Goal: Transaction & Acquisition: Obtain resource

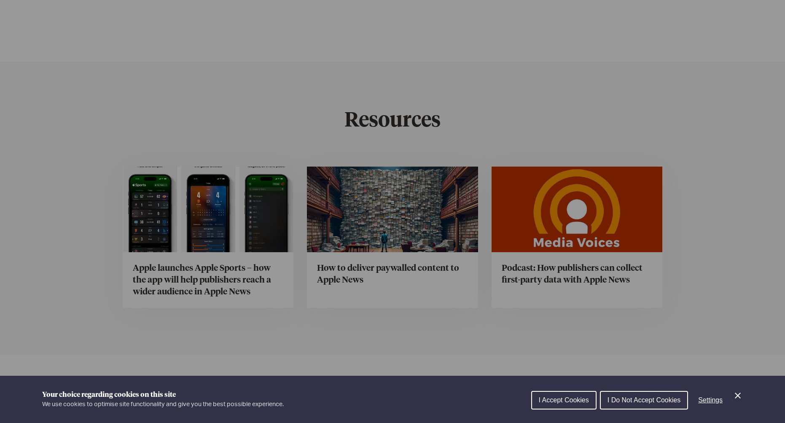
scroll to position [3192, 0]
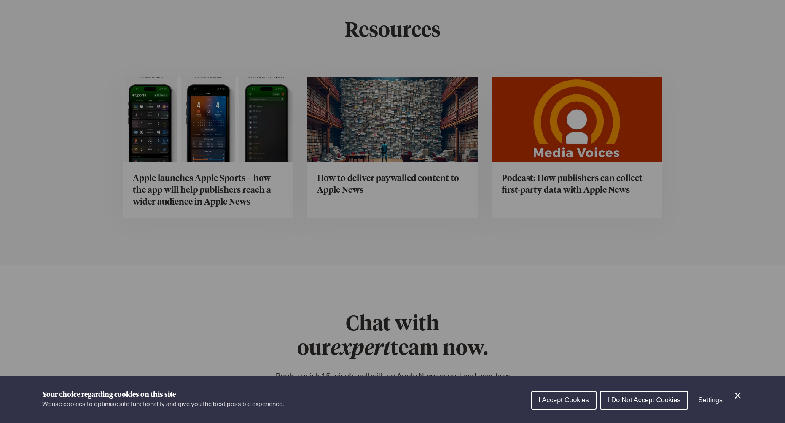
click at [398, 133] on div "Cookie preferences" at bounding box center [392, 211] width 785 height 423
click at [398, 137] on div "Cookie preferences" at bounding box center [392, 211] width 785 height 423
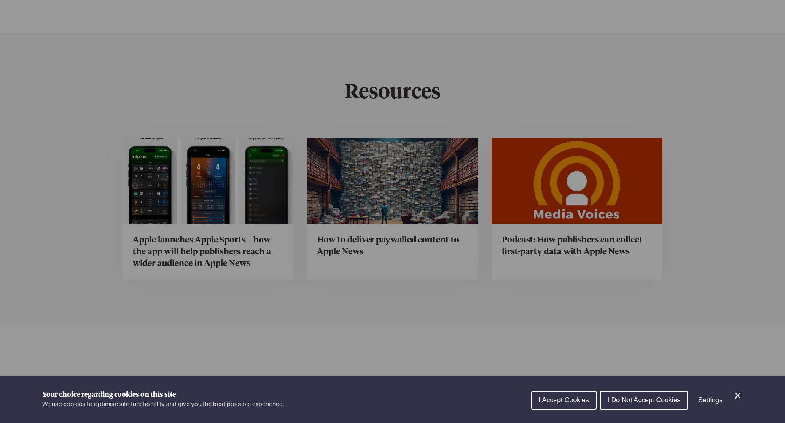
click at [399, 120] on div "Cookie preferences" at bounding box center [392, 211] width 785 height 423
click at [271, 163] on div "Cookie preferences" at bounding box center [392, 211] width 785 height 423
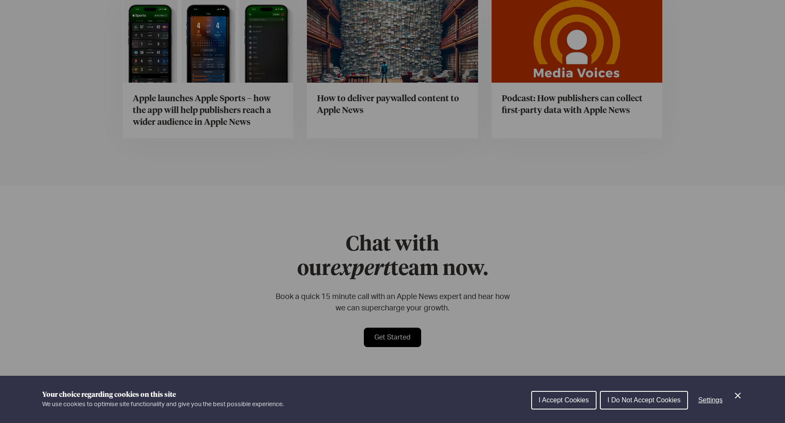
scroll to position [3352, 0]
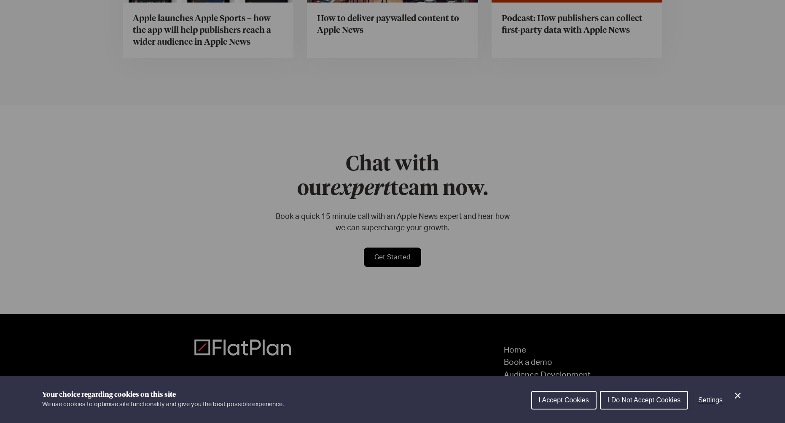
click at [518, 344] on div "Cookie preferences" at bounding box center [392, 211] width 785 height 423
click at [651, 398] on span "I Do Not Accept Cookies" at bounding box center [644, 399] width 73 height 7
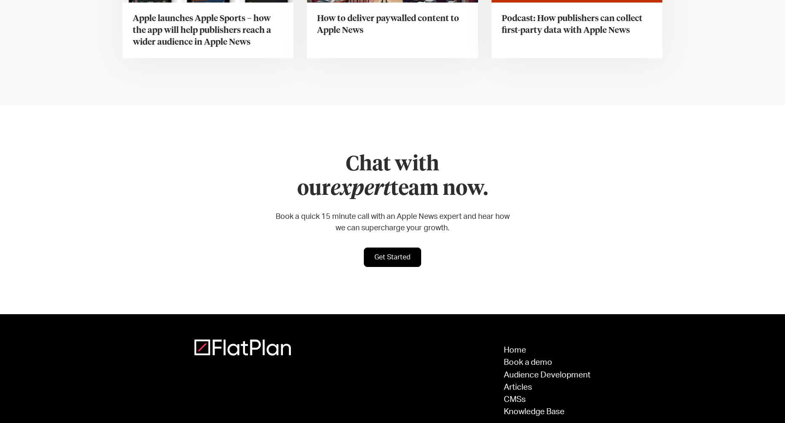
scroll to position [3131, 0]
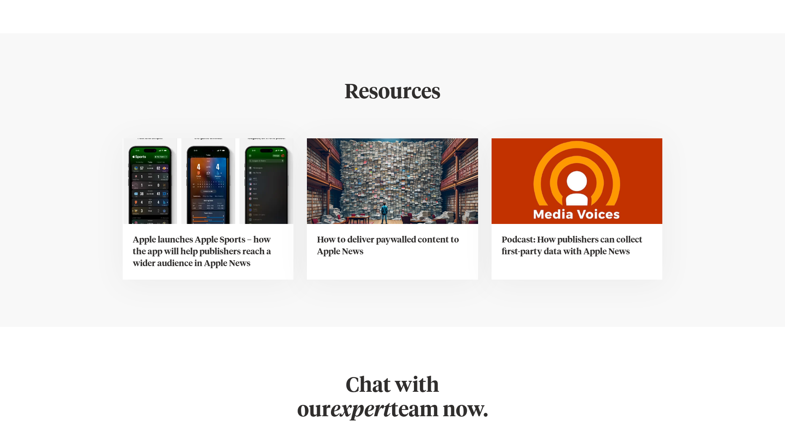
click at [400, 173] on img at bounding box center [392, 181] width 171 height 86
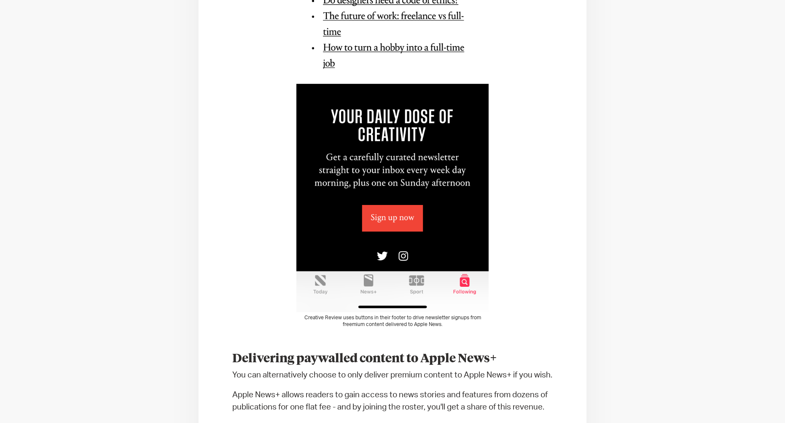
scroll to position [1009, 0]
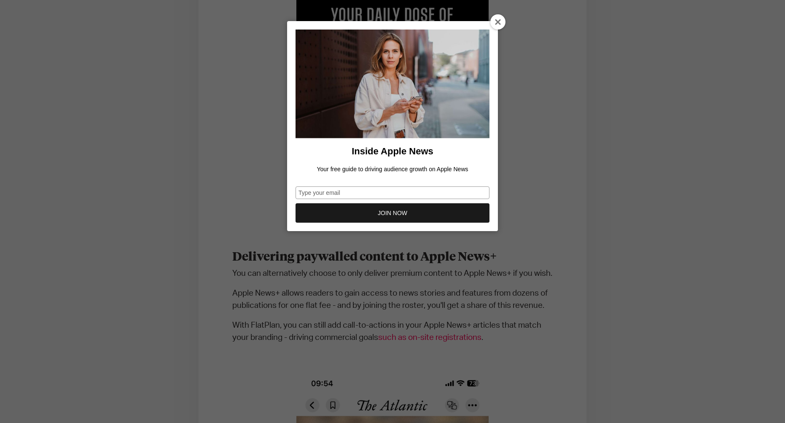
click at [495, 21] on icon at bounding box center [498, 22] width 7 height 7
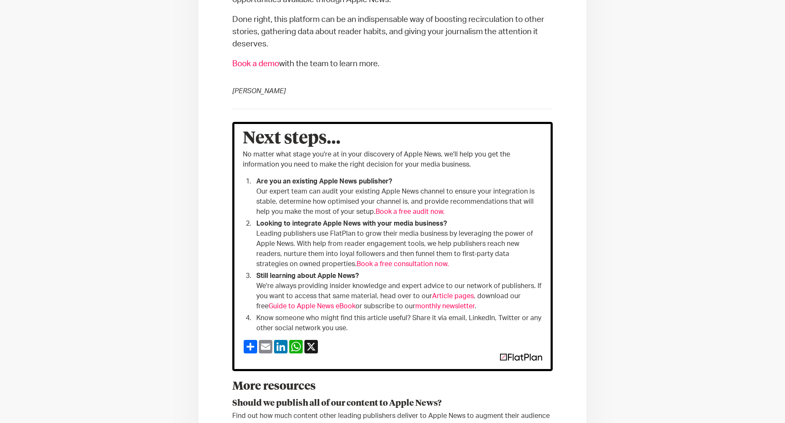
scroll to position [2456, 0]
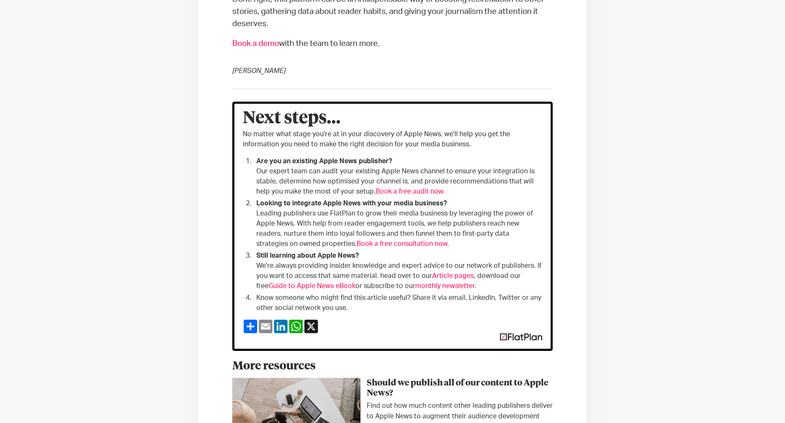
click at [328, 289] on link "Guide to Apple News eBook" at bounding box center [312, 285] width 87 height 7
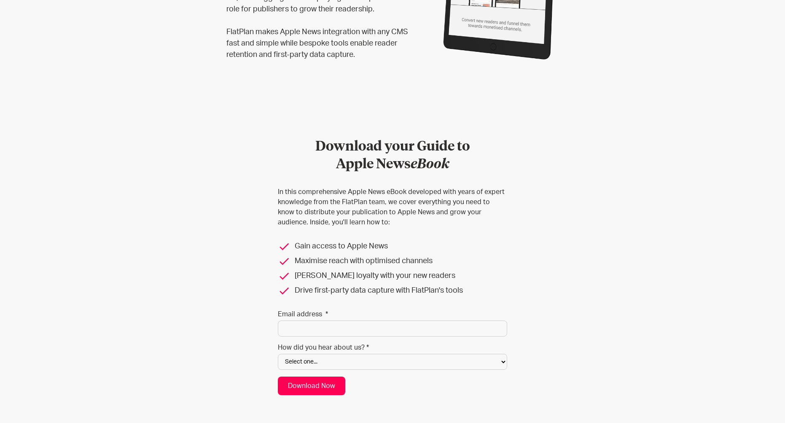
scroll to position [318, 0]
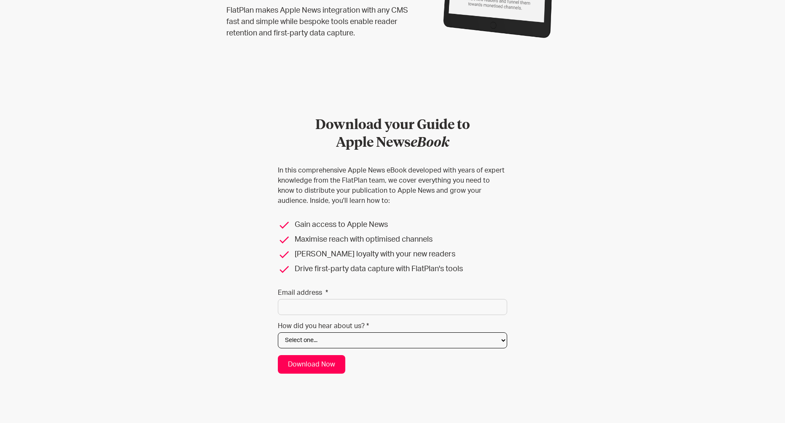
click at [485, 337] on select "Select one... Search engine (Google, DuckDuckGo etc) Apple website Google Ad Li…" at bounding box center [392, 340] width 229 height 16
select select "Other"
click at [278, 332] on select "Select one... Search engine (Google, DuckDuckGo etc) Apple website Google Ad Li…" at bounding box center [392, 340] width 229 height 16
click at [350, 317] on form "Download your Guide to ‍ Apple News eBook In this comprehensive Apple News eBoo…" at bounding box center [392, 245] width 229 height 257
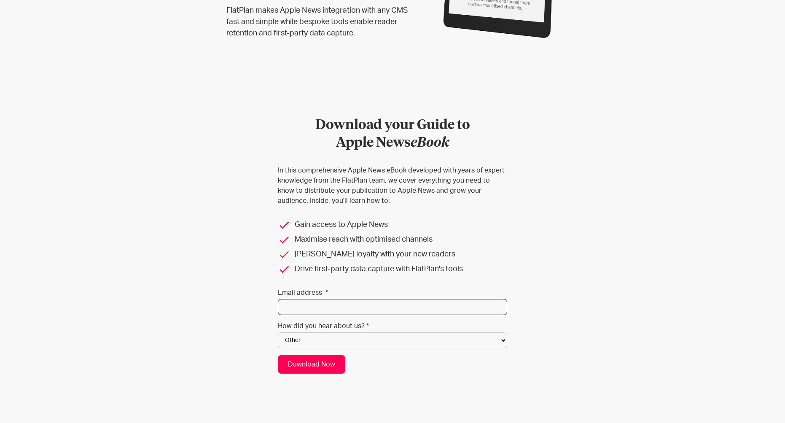
click at [350, 307] on input "Email address *" at bounding box center [392, 307] width 229 height 16
type input "[EMAIL_ADDRESS][DOMAIN_NAME]"
click at [607, 288] on div "Download your Guide to ‍ Apple News eBook In this comprehensive Apple News eBoo…" at bounding box center [393, 265] width 540 height 351
click at [322, 374] on div "Download your Guide to ‍ Apple News eBook In this comprehensive Apple News eBoo…" at bounding box center [393, 248] width 270 height 290
click at [323, 366] on input "Download Now" at bounding box center [311, 364] width 67 height 19
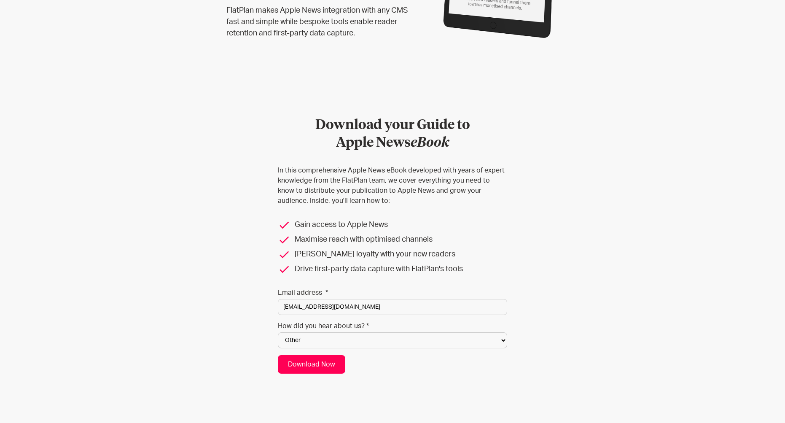
type input "Please wait..."
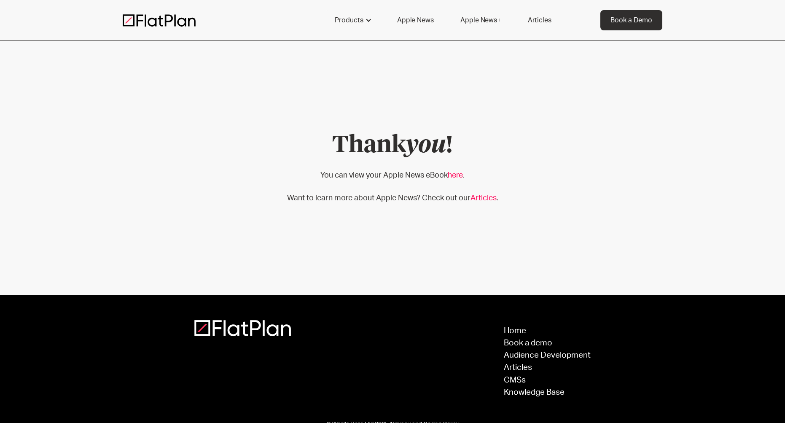
click at [454, 174] on link "here" at bounding box center [455, 176] width 15 height 8
